Goal: Transaction & Acquisition: Book appointment/travel/reservation

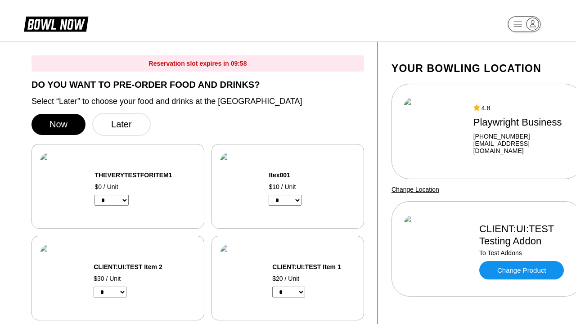
select select "*"
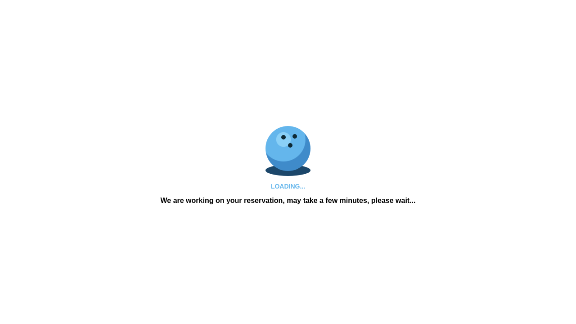
scroll to position [653, 0]
